Goal: Answer question/provide support

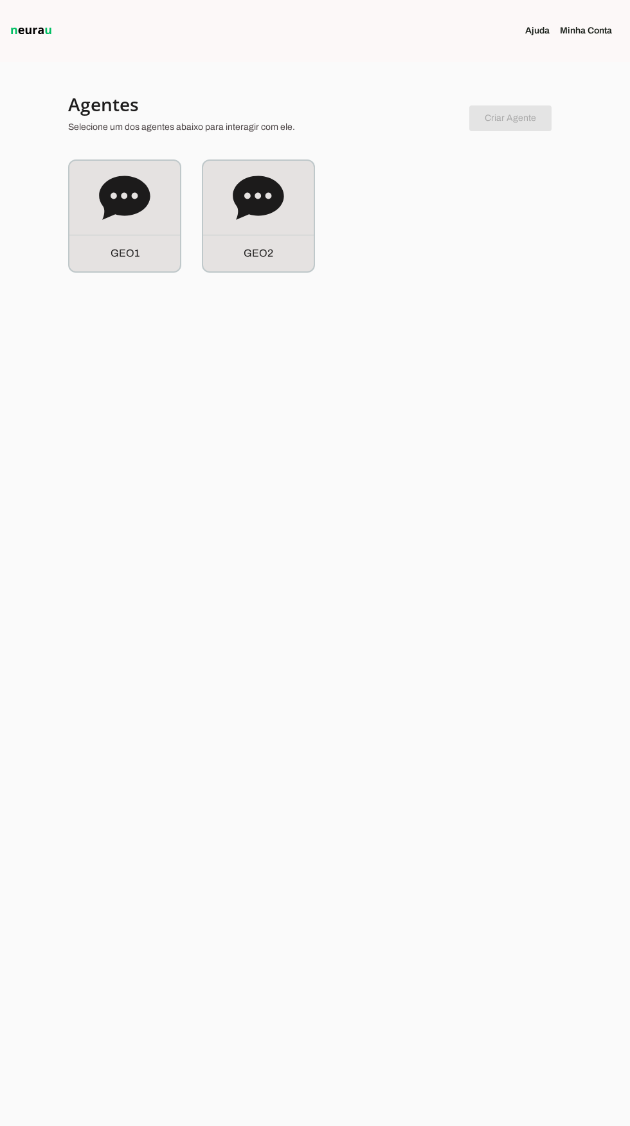
click at [264, 218] on icon at bounding box center [258, 197] width 51 height 51
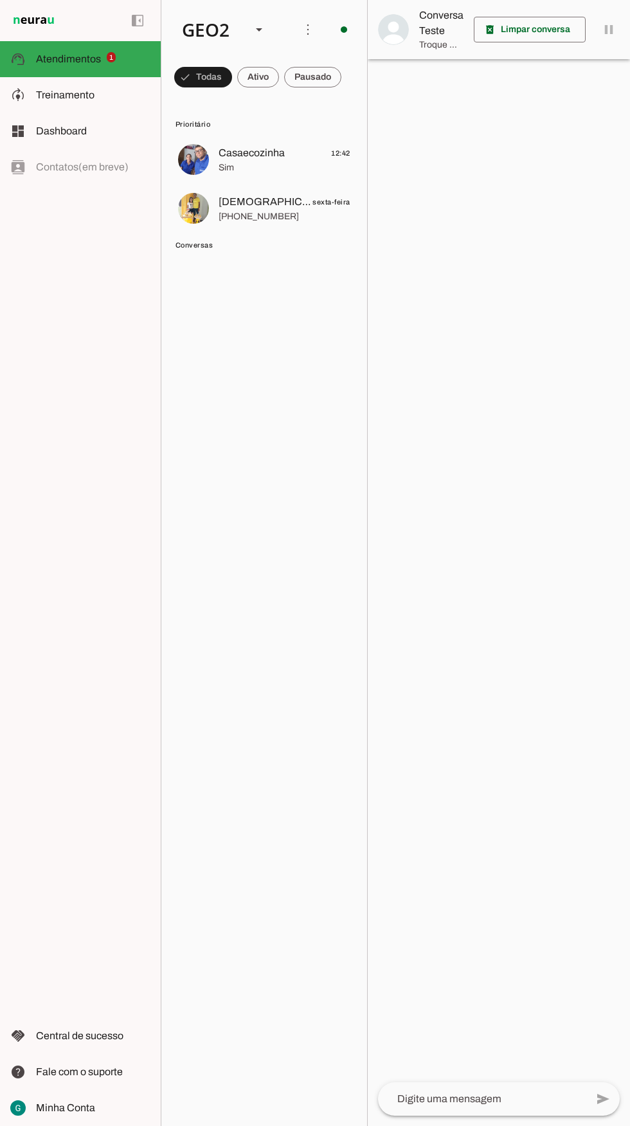
click at [243, 91] on span at bounding box center [258, 77] width 42 height 31
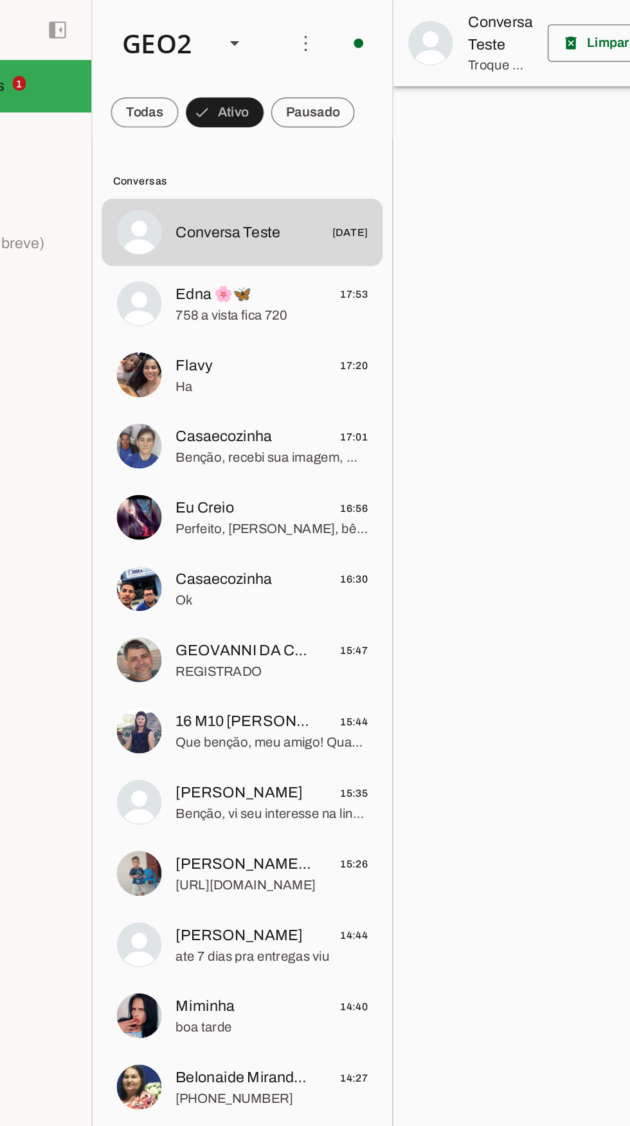
click at [260, 226] on md-item "Edna 🌸🦋 17:53 758 a vista fica 720" at bounding box center [264, 208] width 193 height 46
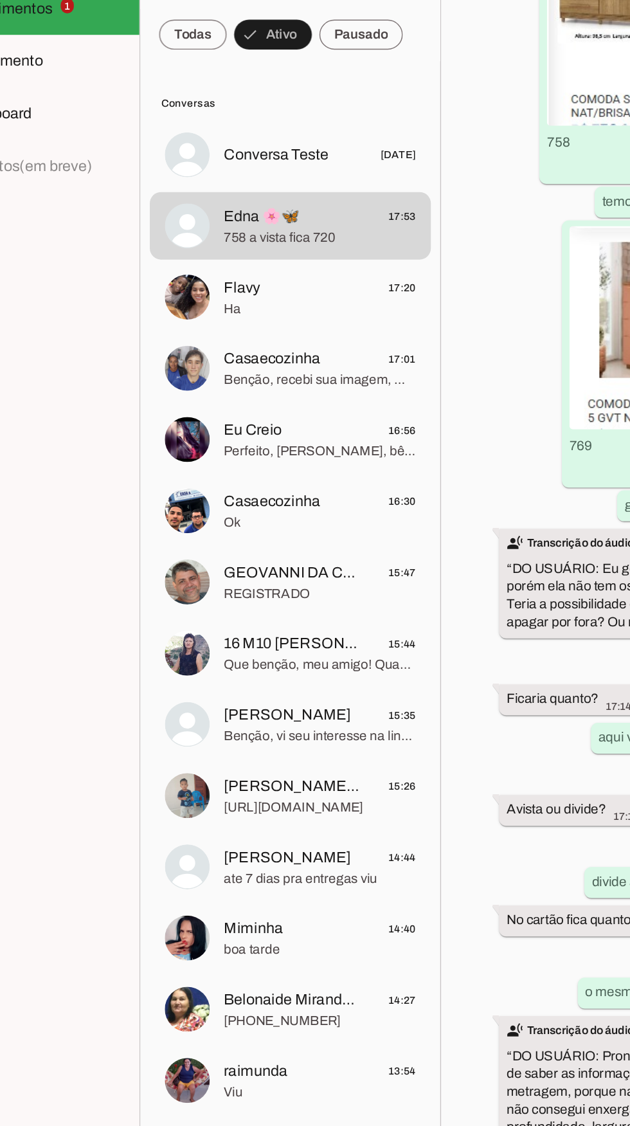
scroll to position [38, 0]
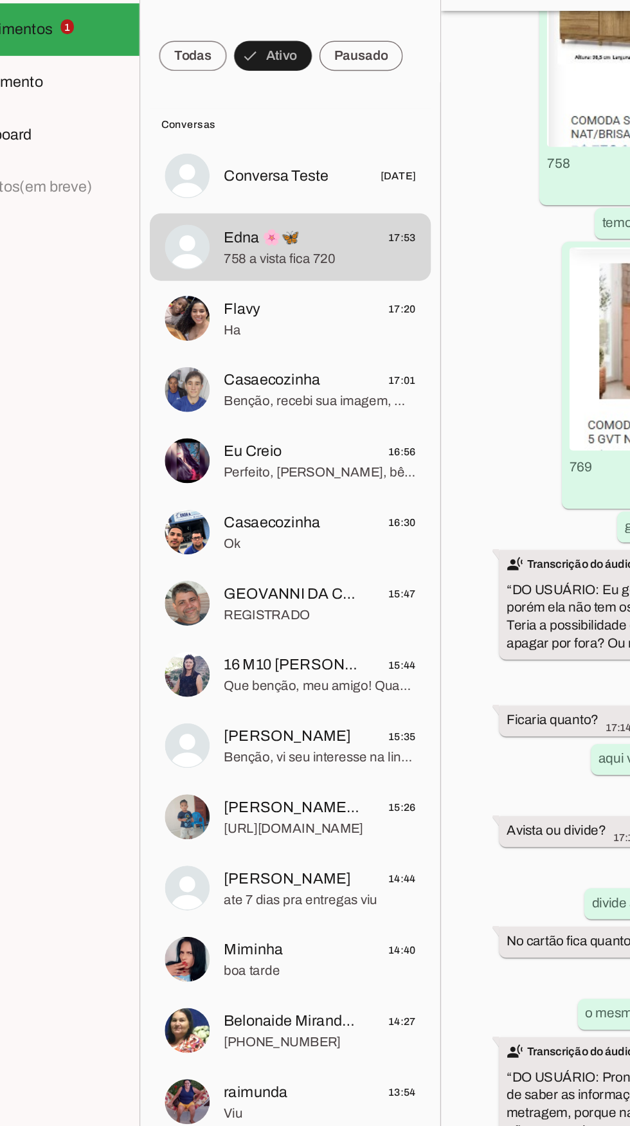
click at [271, 552] on span "Benção, vi seu interesse na linha de cozinhas. Temos a Cozinha [PERSON_NAME] No…" at bounding box center [285, 558] width 132 height 13
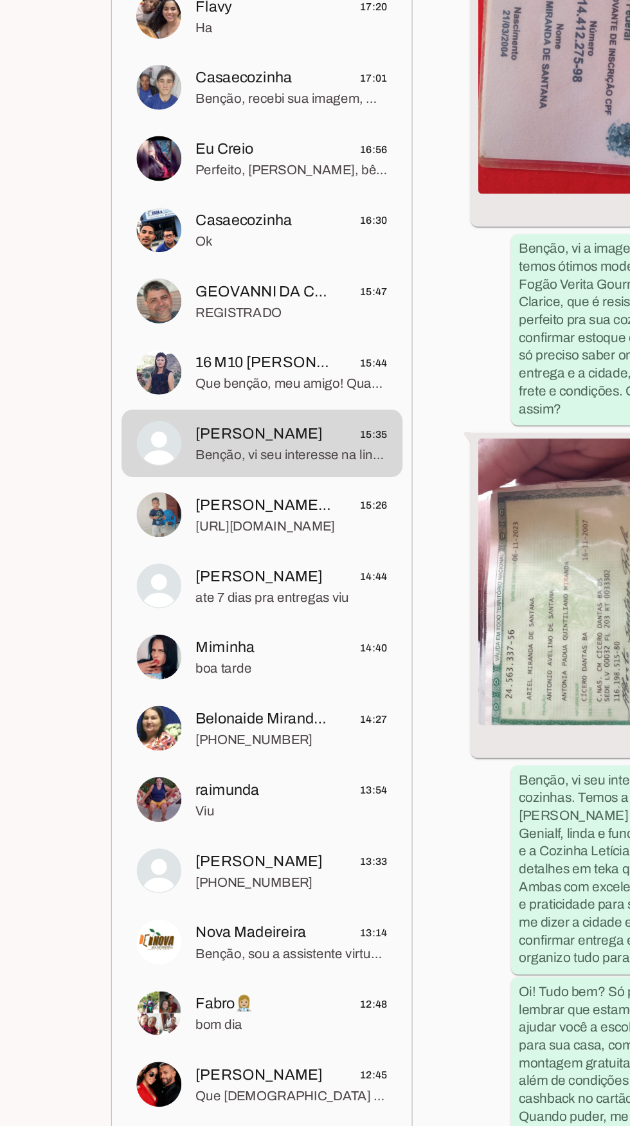
click at [243, 601] on span "[URL][DOMAIN_NAME]" at bounding box center [285, 607] width 132 height 13
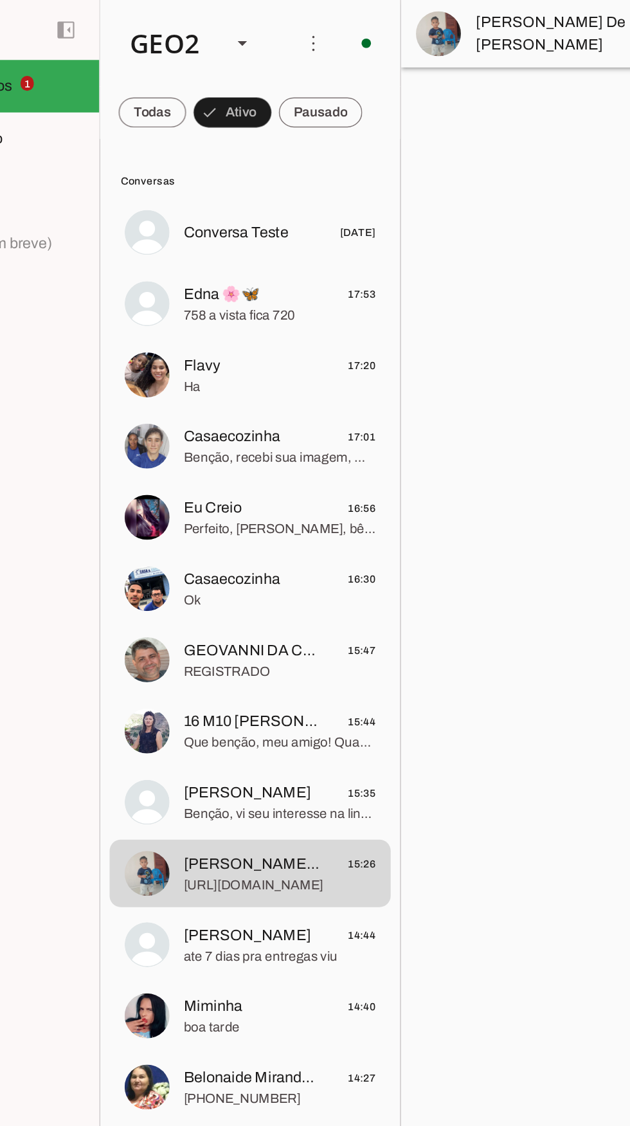
click at [181, 90] on span at bounding box center [197, 77] width 46 height 31
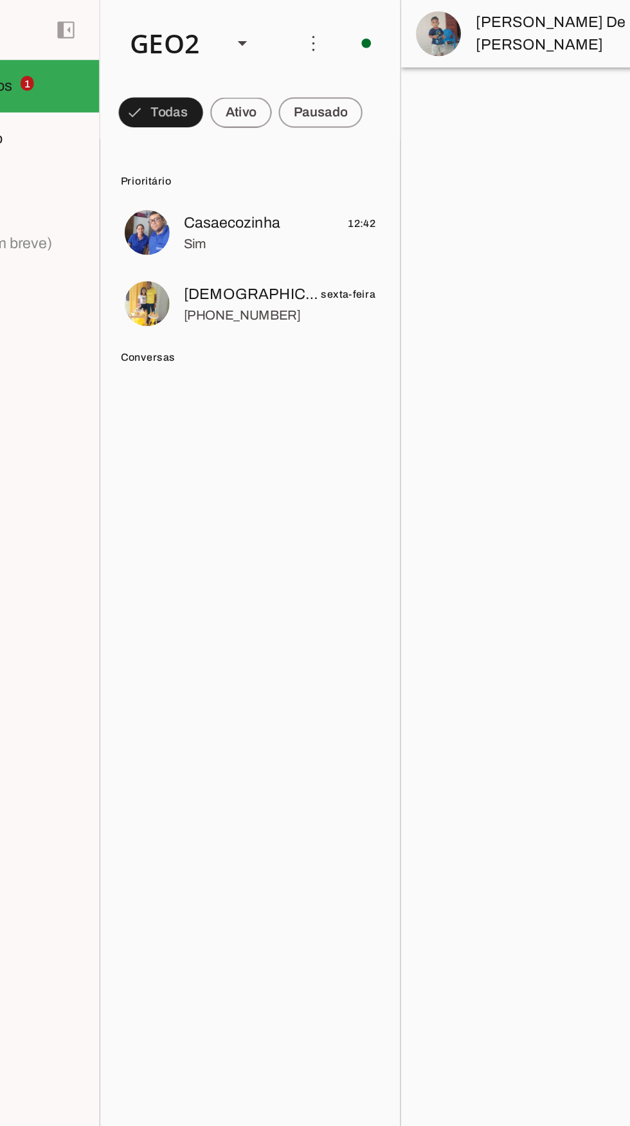
click at [317, 75] on span at bounding box center [312, 77] width 57 height 31
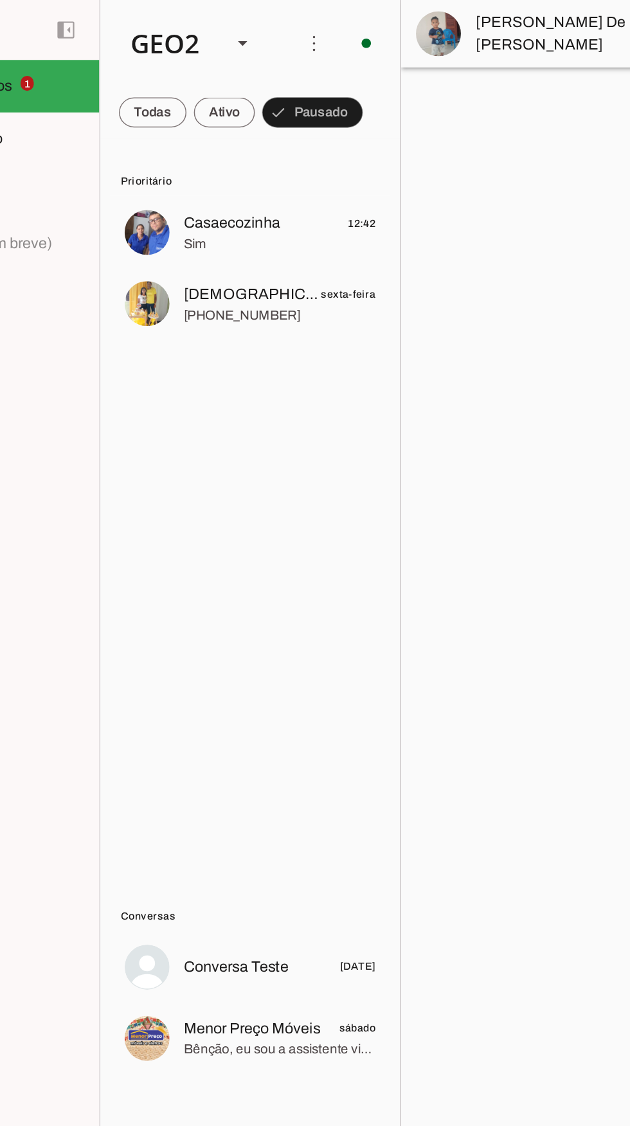
click at [246, 80] on span at bounding box center [247, 77] width 42 height 31
